Goal: Task Accomplishment & Management: Use online tool/utility

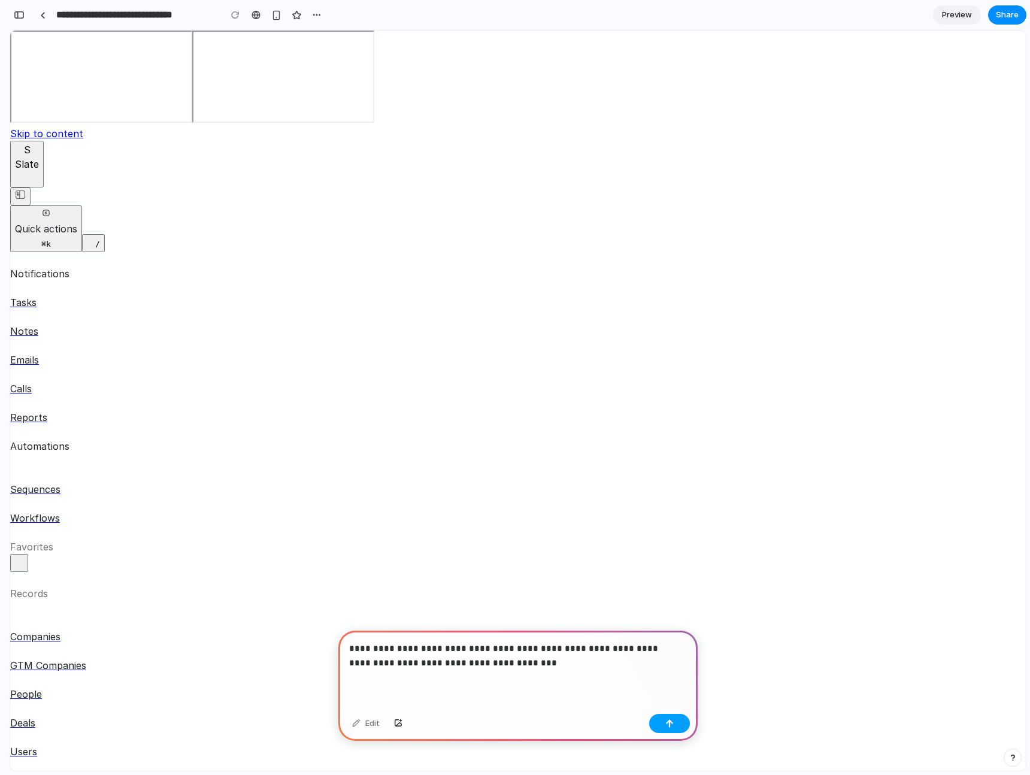
click at [678, 724] on button "button" at bounding box center [669, 723] width 41 height 19
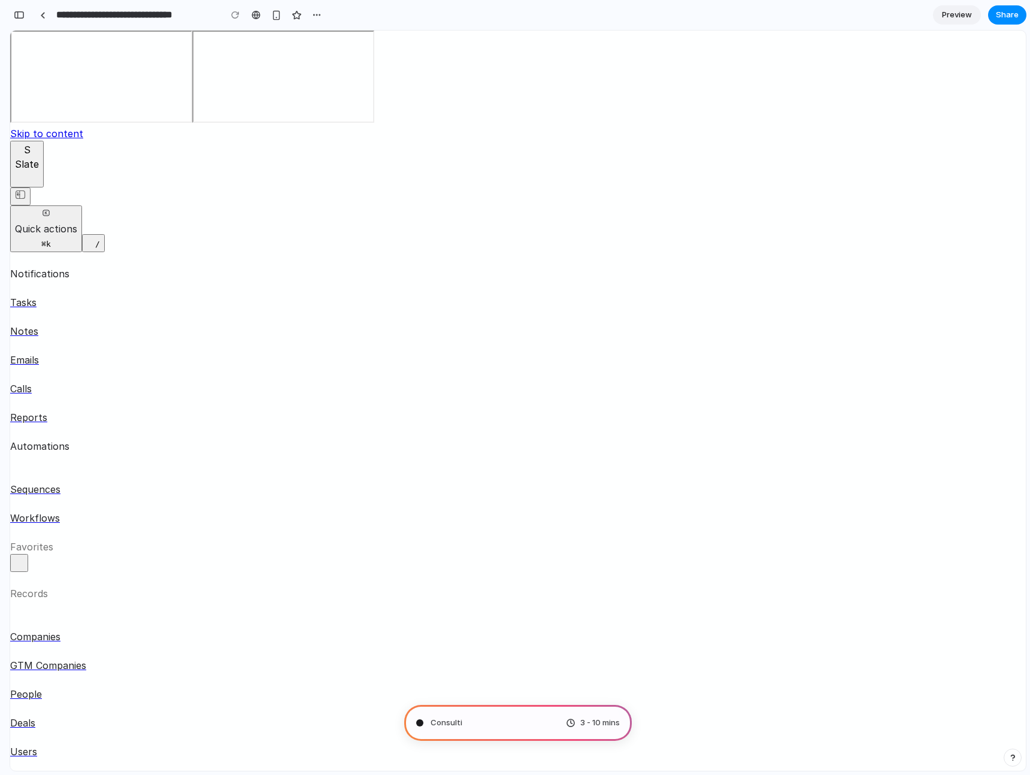
click at [73, 439] on div "Automations" at bounding box center [92, 446] width 165 height 14
click at [78, 482] on div "Sequences" at bounding box center [92, 489] width 165 height 14
click at [84, 511] on div "Workflows" at bounding box center [92, 518] width 165 height 14
type input "**********"
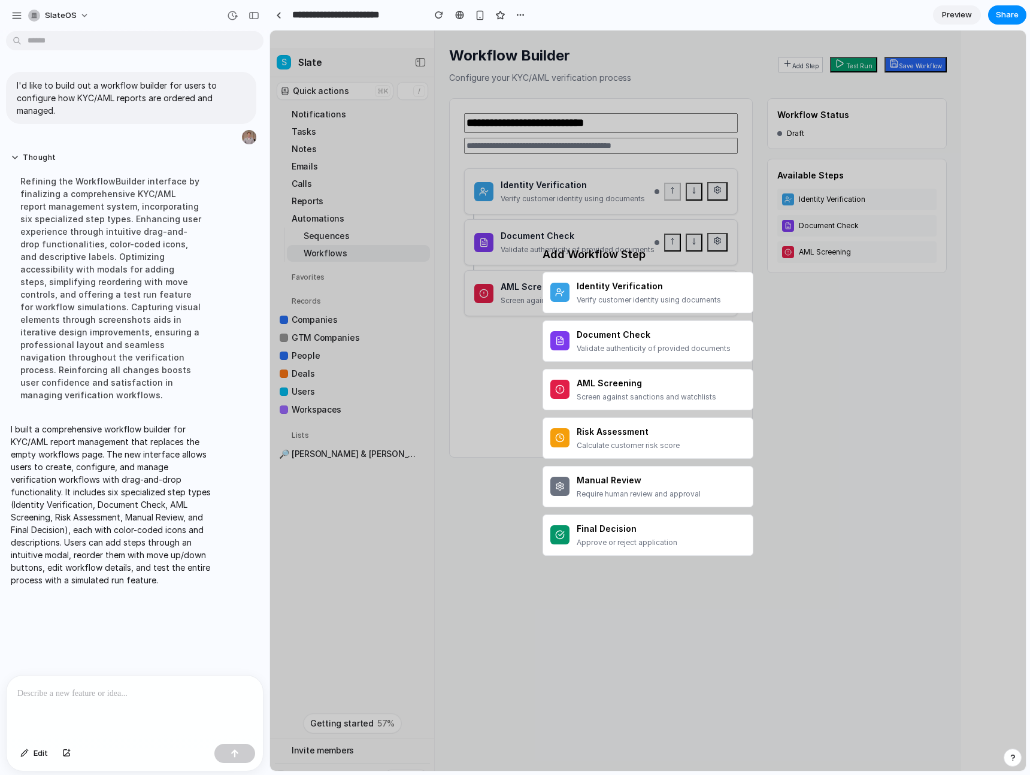
click at [622, 298] on p "Verify customer identity using documents" at bounding box center [649, 300] width 144 height 11
click at [614, 344] on p "Validate authenticity of provided documents" at bounding box center [654, 348] width 154 height 11
click at [621, 398] on p "Screen against sanctions and watchlists" at bounding box center [647, 397] width 140 height 11
drag, startPoint x: 621, startPoint y: 437, endPoint x: 617, endPoint y: 463, distance: 26.7
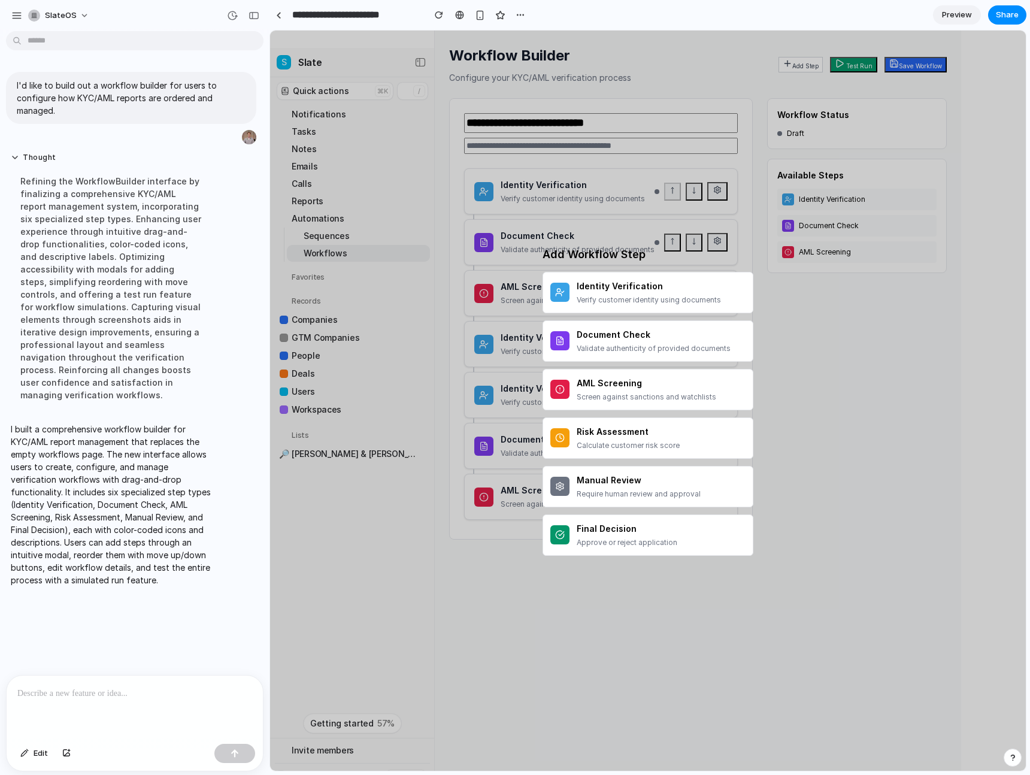
click at [621, 437] on h4 "Risk Assessment" at bounding box center [628, 431] width 103 height 13
click at [615, 483] on h4 "Manual Review" at bounding box center [639, 480] width 124 height 13
click at [606, 518] on button "Final Decision Approve or reject application" at bounding box center [648, 535] width 211 height 41
click at [480, 611] on div "Add Workflow Step Identity Verification Verify customer identity using document…" at bounding box center [648, 401] width 756 height 740
click at [722, 190] on div "Add Workflow Step Identity Verification Verify customer identity using document…" at bounding box center [648, 401] width 756 height 740
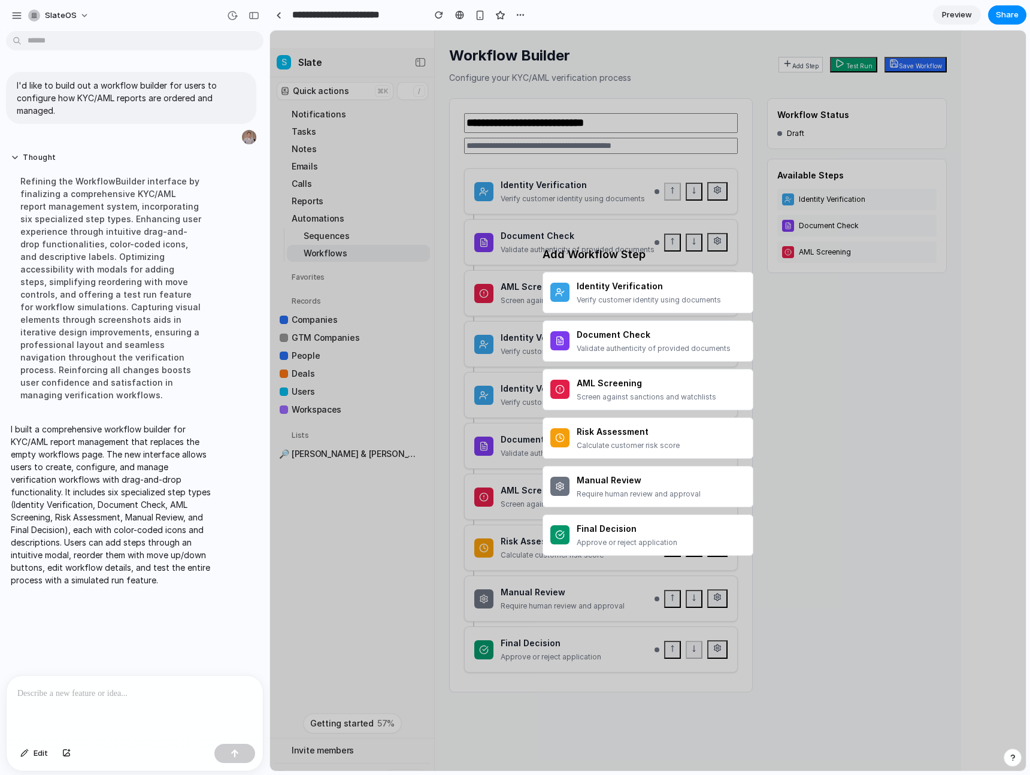
click at [718, 192] on div "Add Workflow Step Identity Verification Verify customer identity using document…" at bounding box center [648, 401] width 756 height 740
click at [920, 490] on div "Add Workflow Step Identity Verification Verify customer identity using document…" at bounding box center [648, 401] width 756 height 740
click at [96, 705] on div at bounding box center [135, 708] width 256 height 64
click at [530, 548] on div "Add Workflow Step Identity Verification Verify customer identity using document…" at bounding box center [648, 401] width 240 height 338
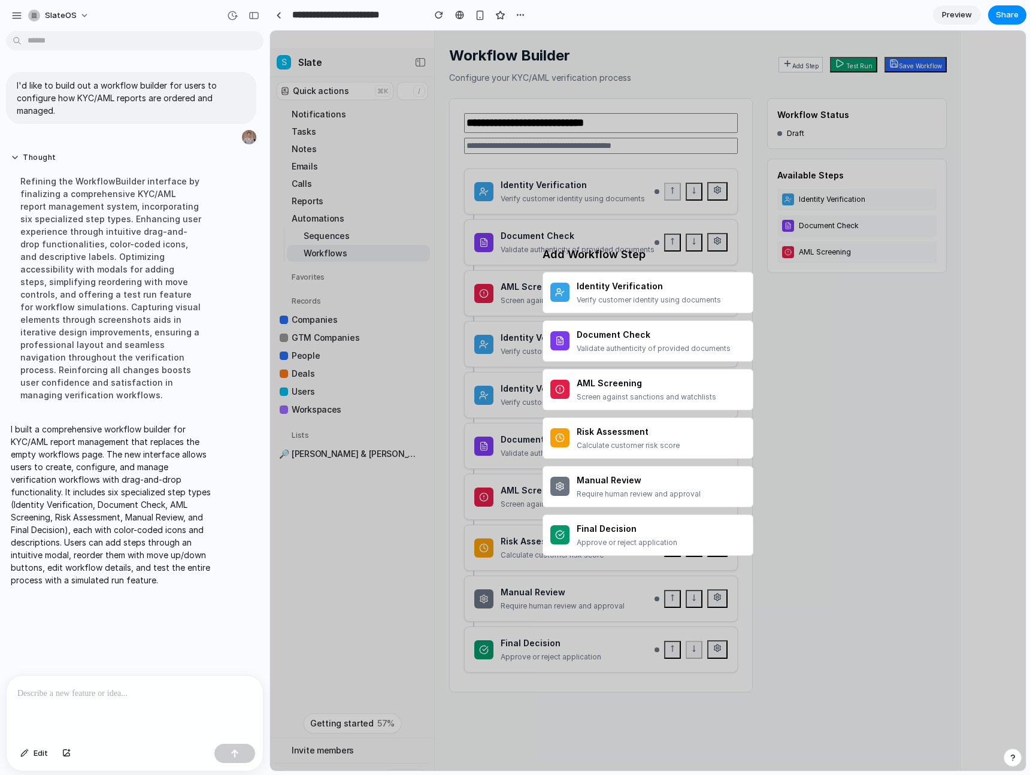
click at [642, 306] on button "Identity Verification Verify customer identity using documents" at bounding box center [648, 292] width 211 height 41
click at [719, 651] on div "Add Workflow Step Identity Verification Verify customer identity using document…" at bounding box center [648, 401] width 756 height 740
click at [718, 651] on div "Add Workflow Step Identity Verification Verify customer identity using document…" at bounding box center [648, 401] width 756 height 740
click at [684, 652] on div "Add Workflow Step Identity Verification Verify customer identity using document…" at bounding box center [648, 401] width 756 height 740
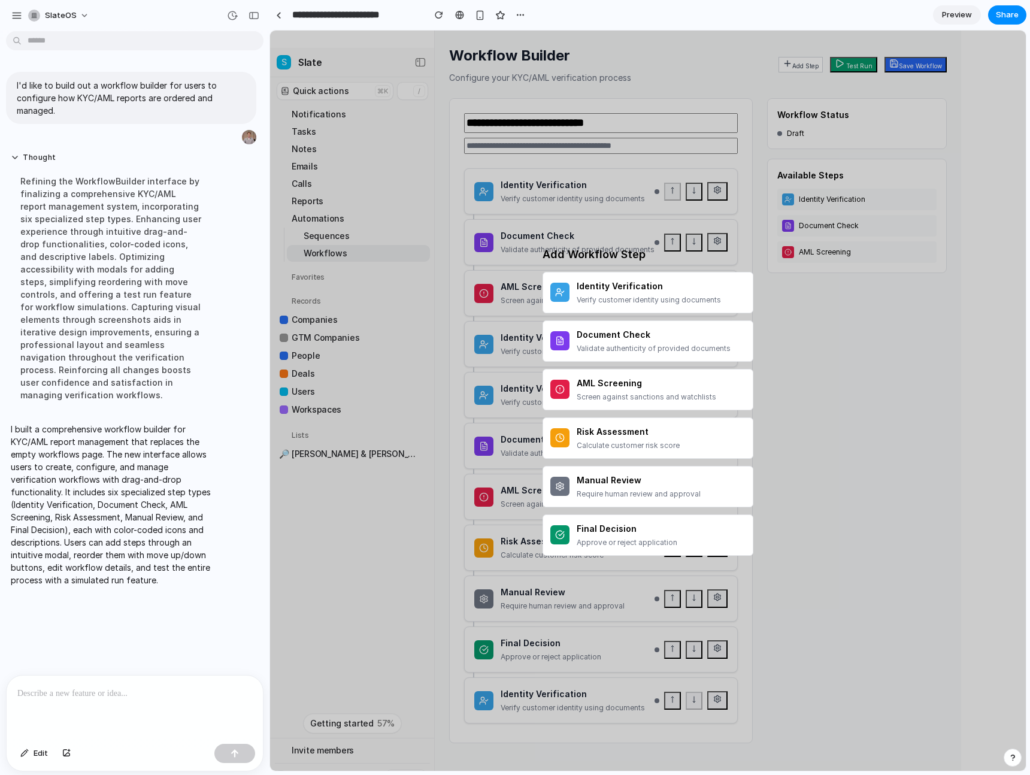
click at [107, 698] on div at bounding box center [135, 708] width 256 height 64
click at [125, 95] on p "I'd like to build out a workflow builder for users to configure how KYC/AML rep…" at bounding box center [131, 98] width 229 height 38
